Goal: Information Seeking & Learning: Learn about a topic

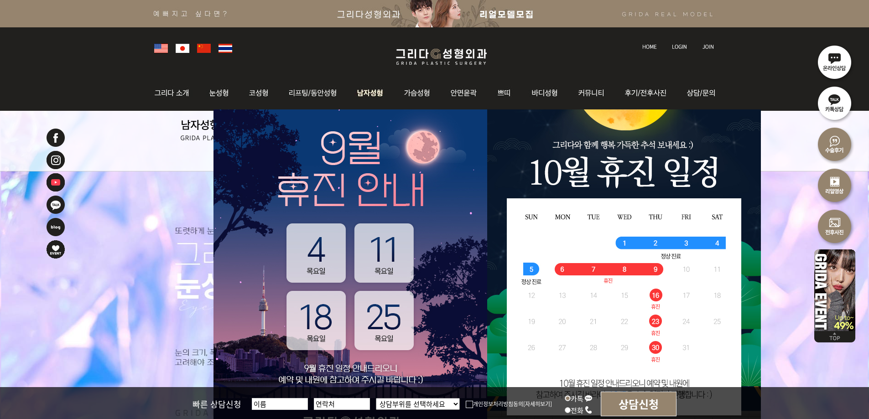
click at [363, 91] on img at bounding box center [371, 93] width 47 height 36
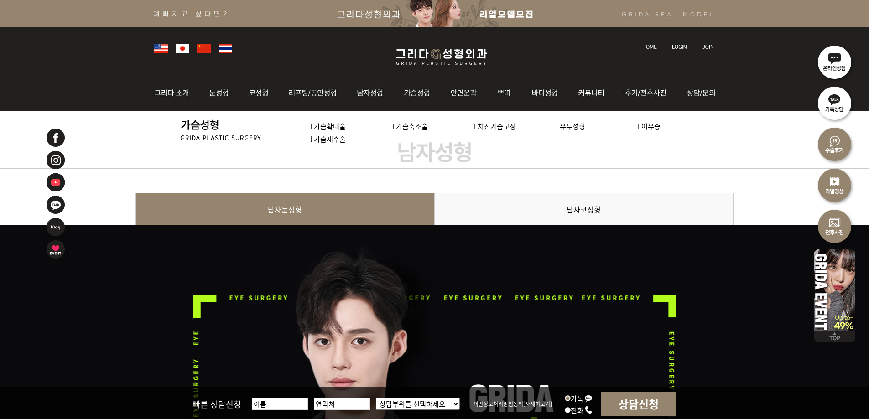
click at [416, 59] on img at bounding box center [441, 56] width 109 height 21
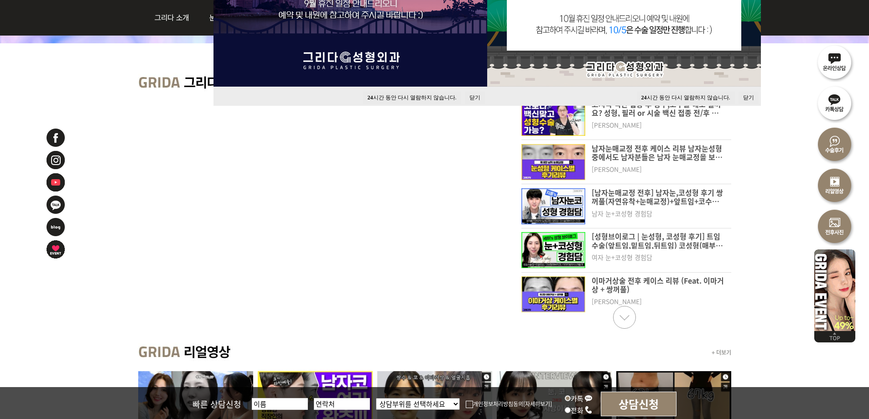
scroll to position [137, 0]
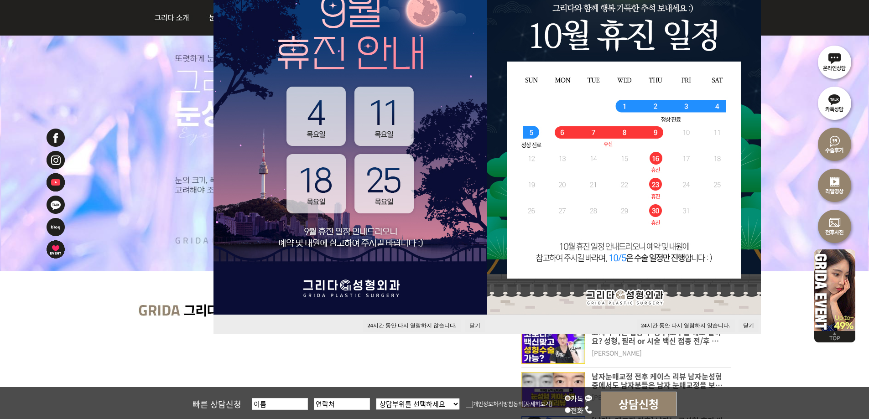
click at [388, 325] on button "24 시간 동안 다시 열람하지 않습니다." at bounding box center [412, 326] width 98 height 12
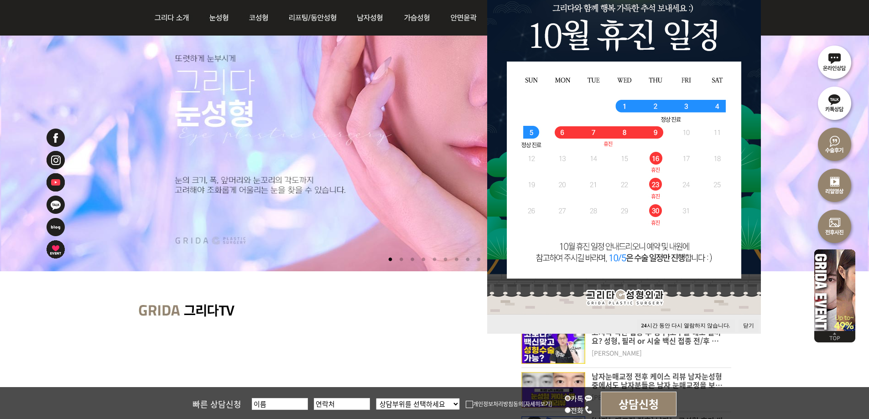
click at [657, 323] on button "24 시간 동안 다시 열람하지 않습니다." at bounding box center [686, 326] width 98 height 12
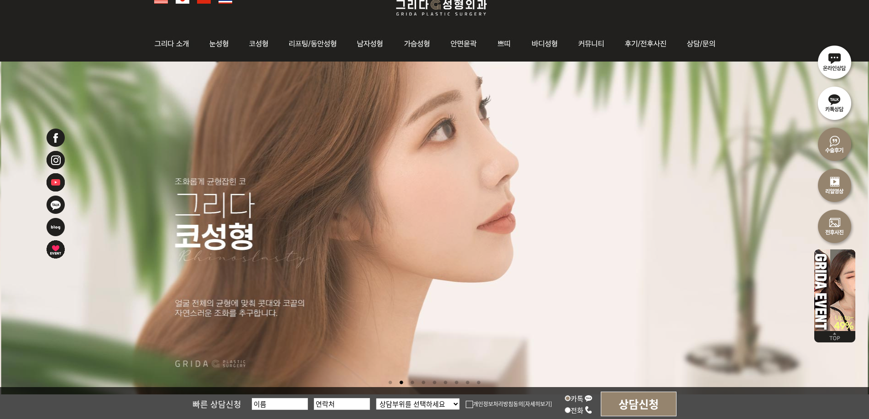
scroll to position [0, 0]
